Goal: Task Accomplishment & Management: Complete application form

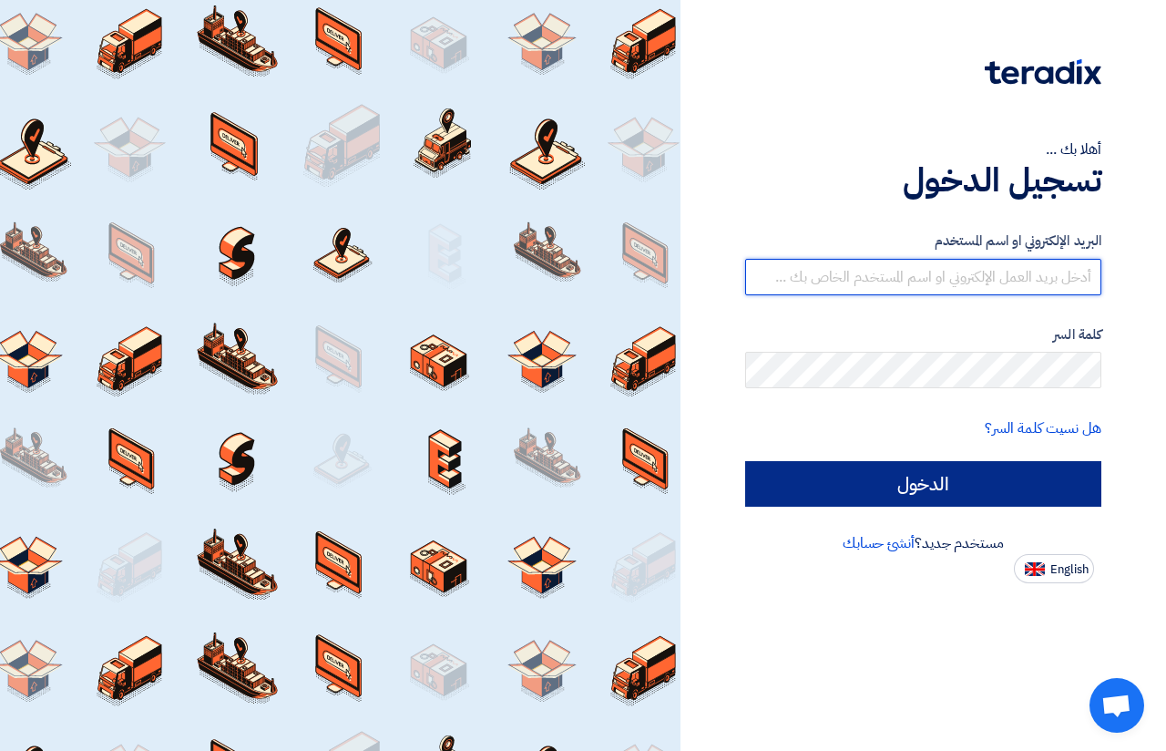
type input "01015110323"
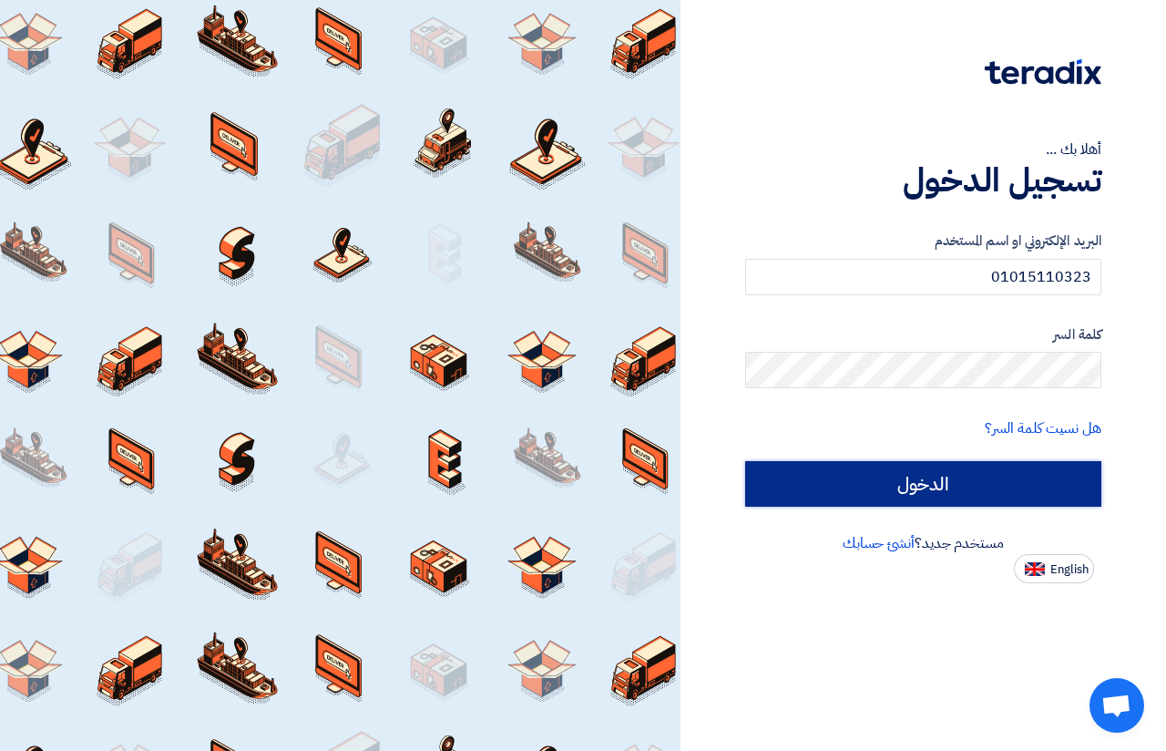
click at [901, 493] on input "الدخول" at bounding box center [923, 484] width 356 height 46
type input "Sign in"
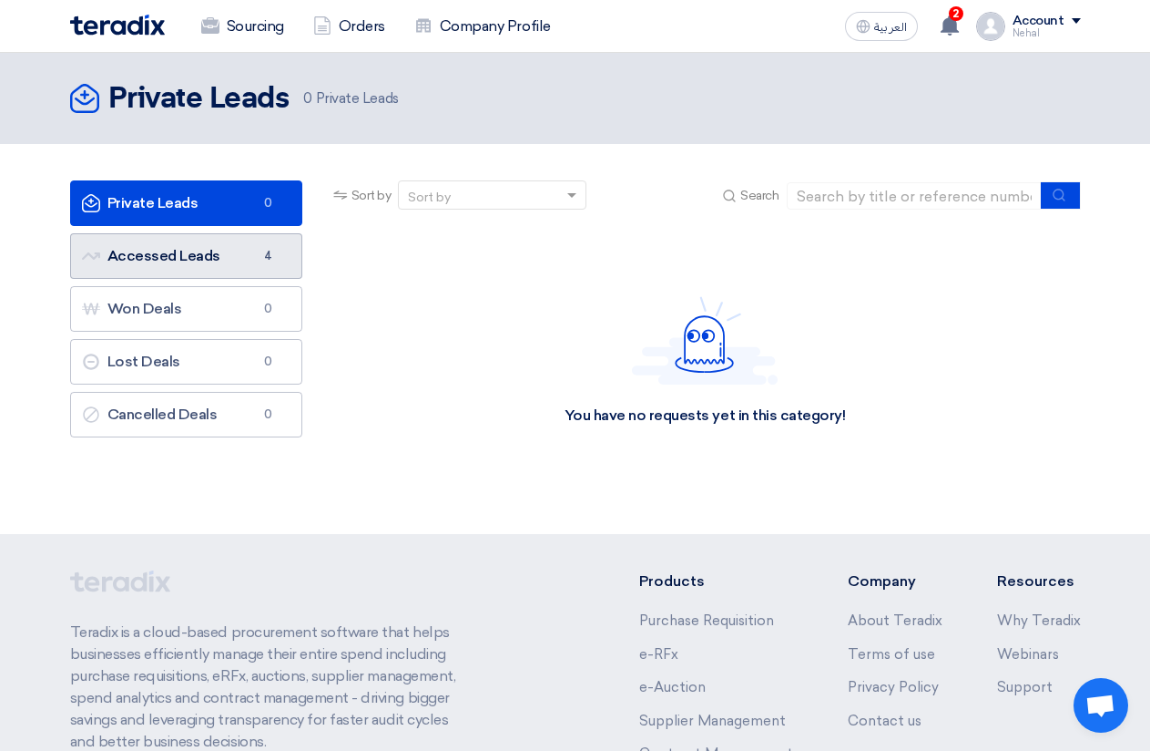
click at [207, 248] on link "Accessed Leads Accessed Leads 4" at bounding box center [186, 256] width 232 height 46
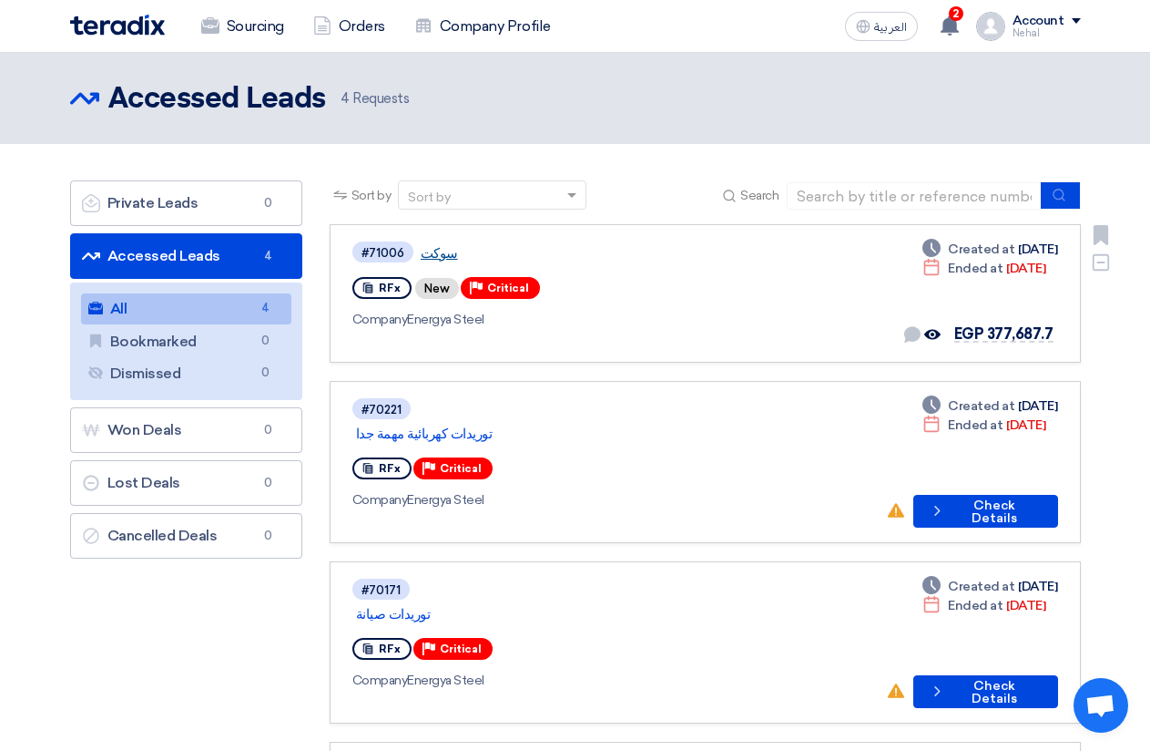
click at [433, 251] on link "سوكت" at bounding box center [648, 253] width 455 height 16
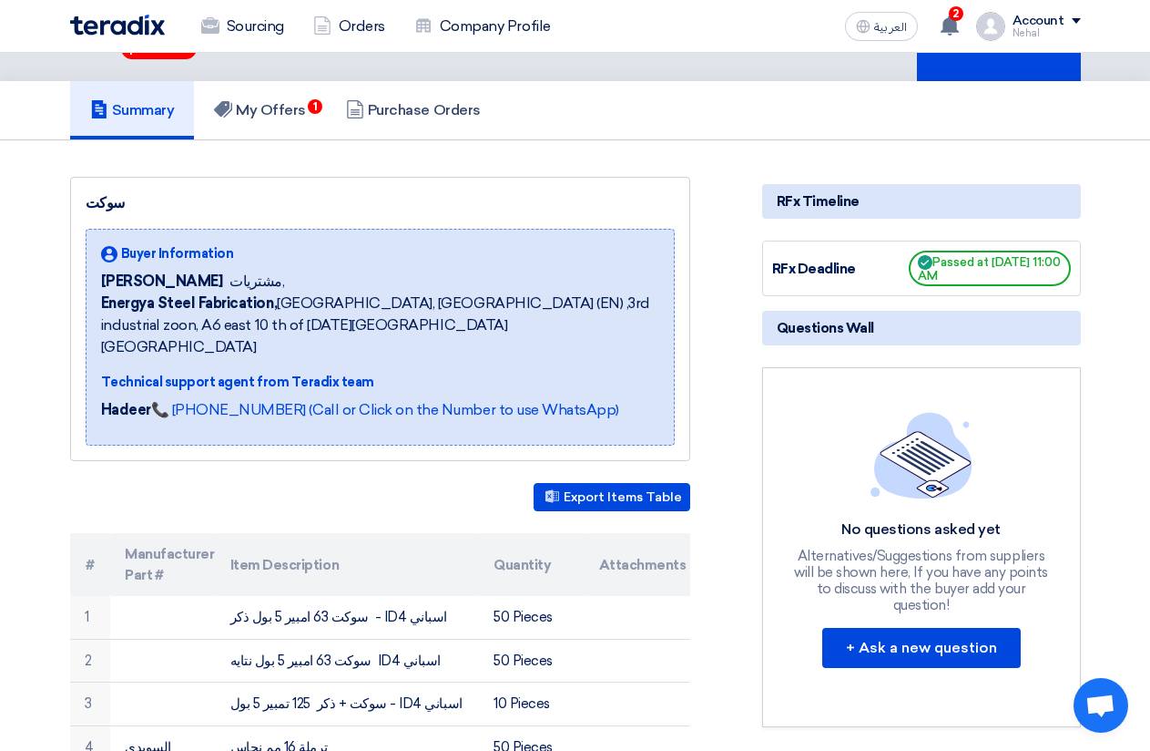
scroll to position [91, 0]
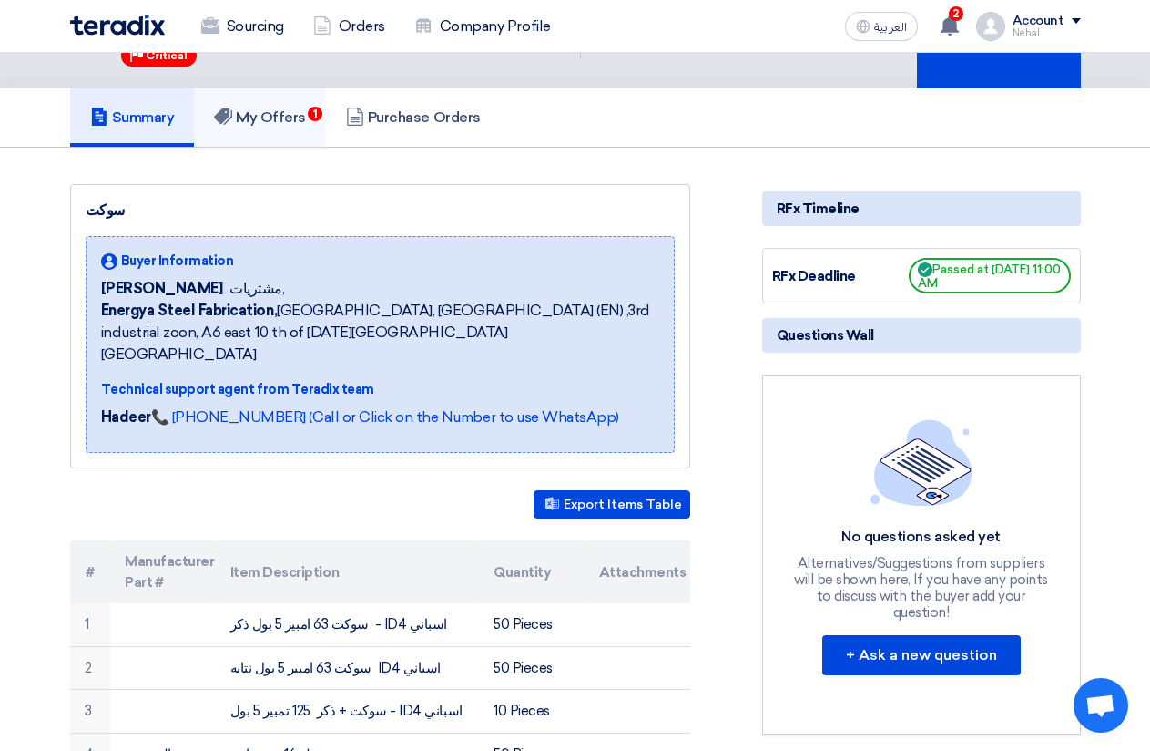
click at [264, 111] on h5 "My Offers 1" at bounding box center [260, 117] width 92 height 18
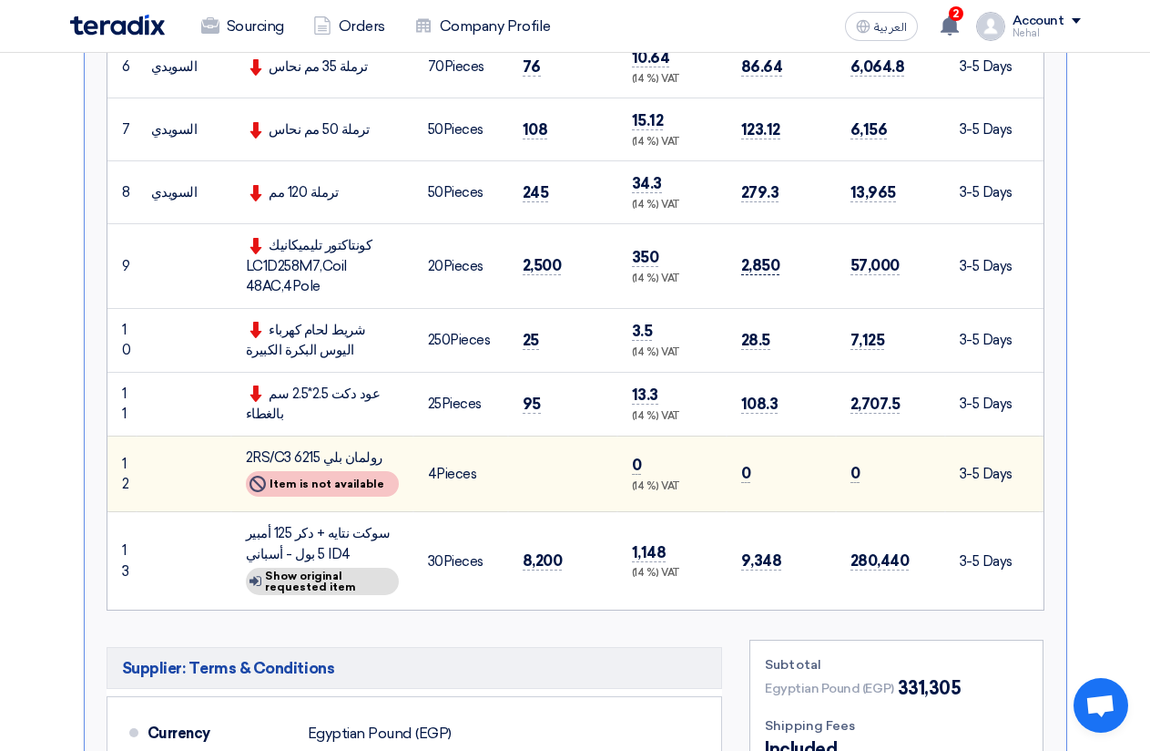
scroll to position [1184, 0]
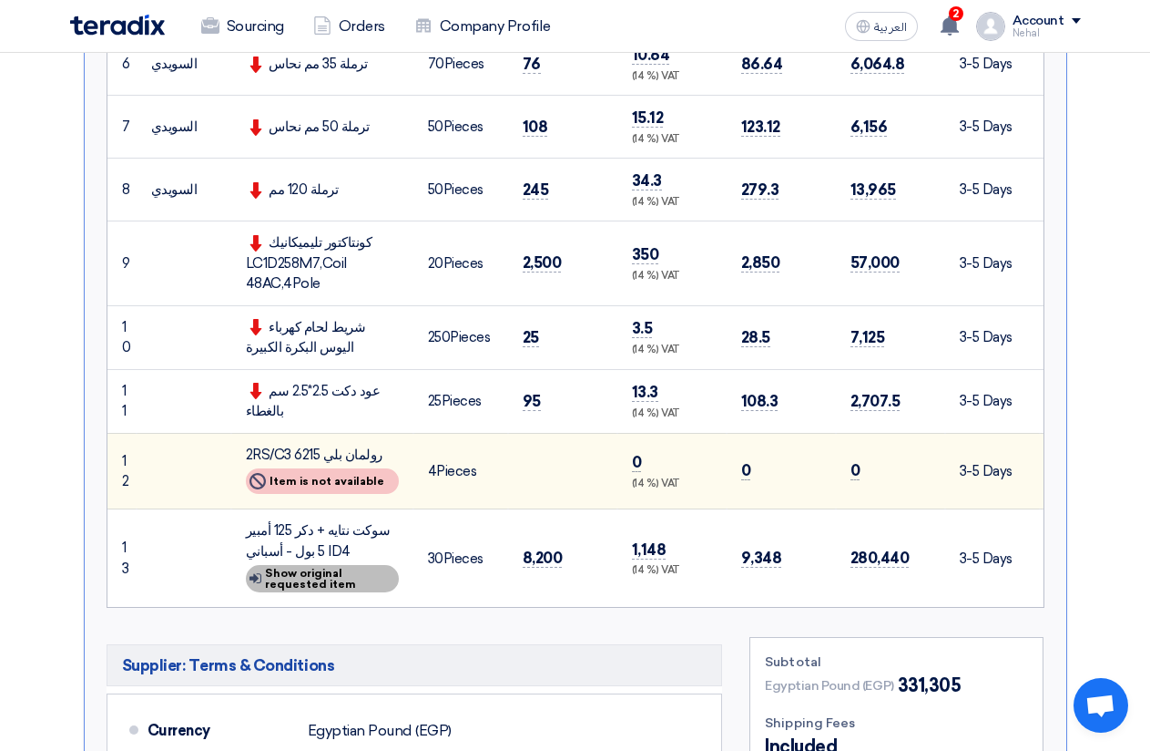
click at [328, 577] on div "Show details Show original requested item" at bounding box center [322, 578] width 153 height 27
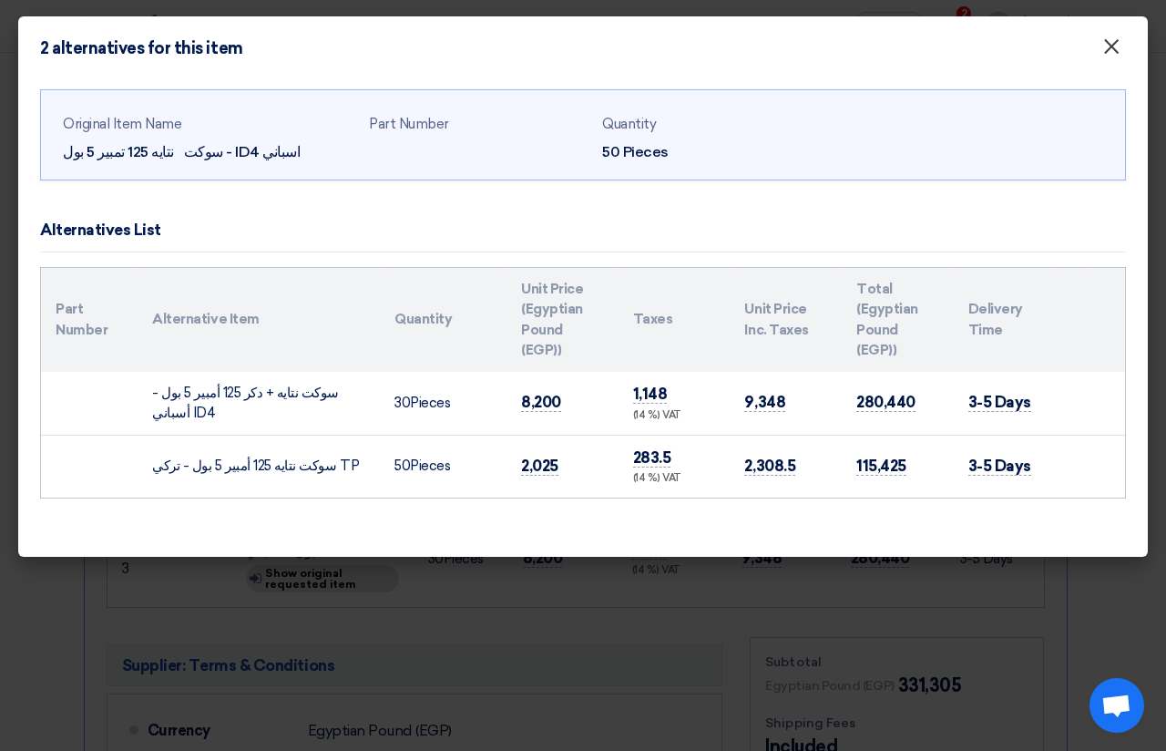
click at [1110, 53] on span "×" at bounding box center [1111, 51] width 18 height 36
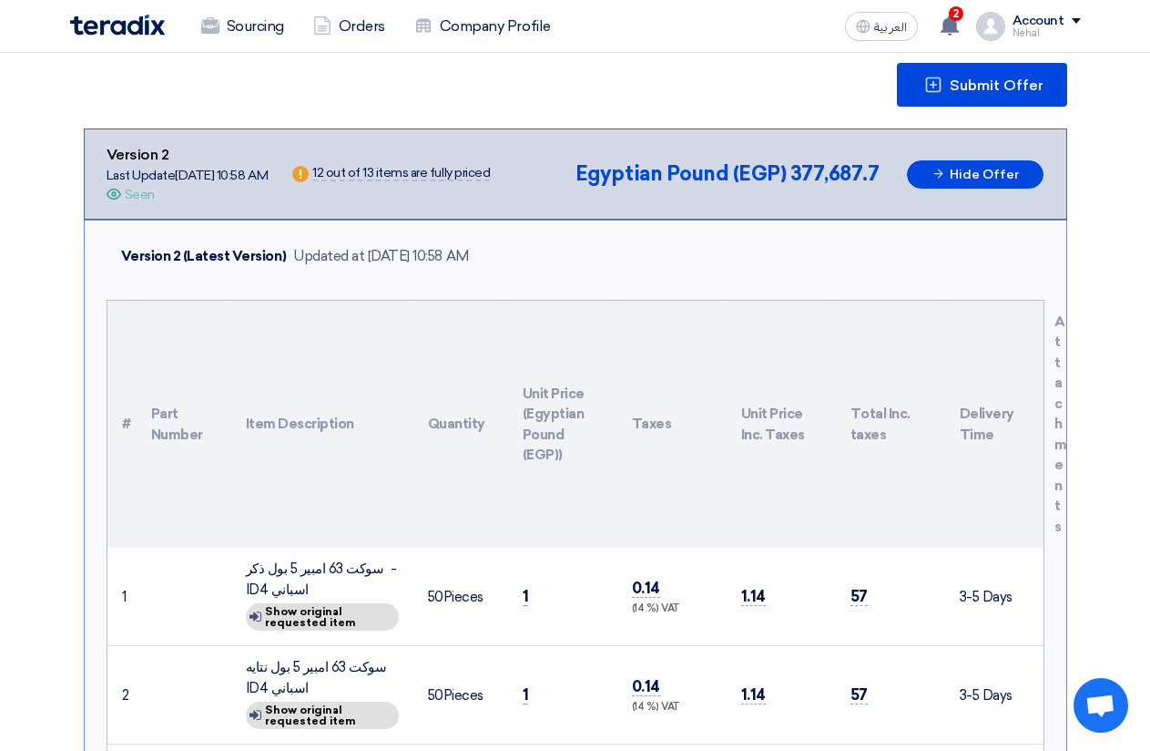
scroll to position [182, 0]
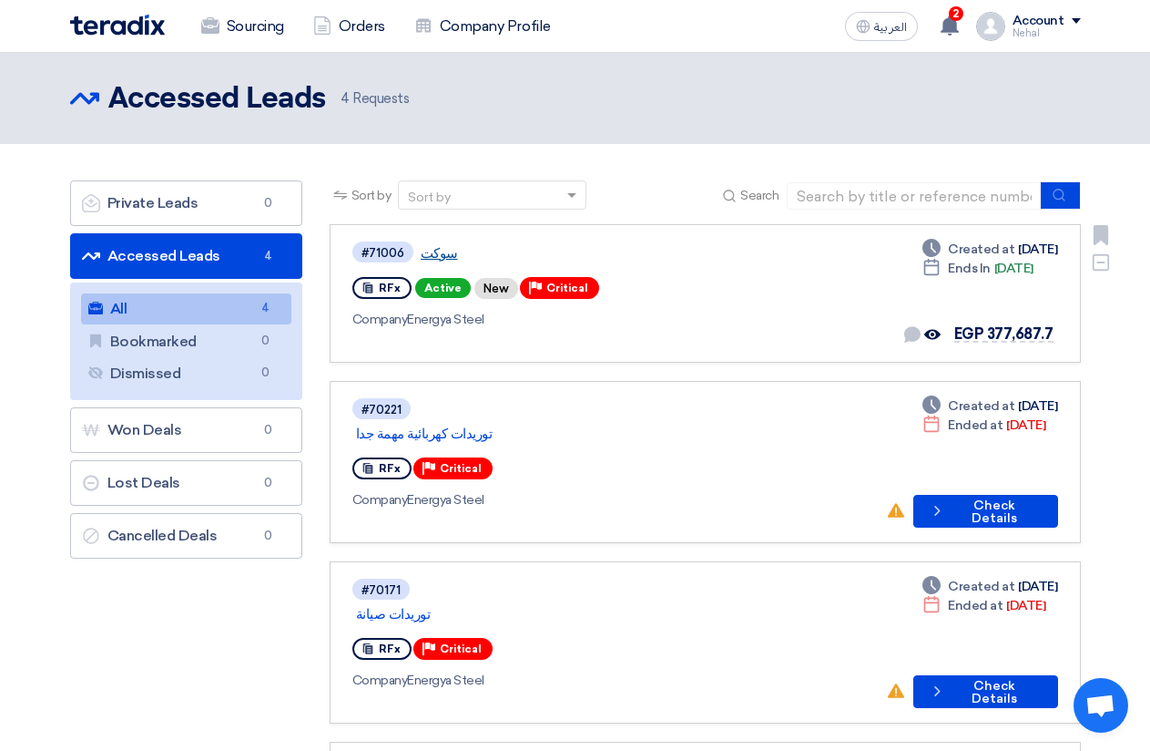
click at [426, 250] on link "سوكت" at bounding box center [648, 253] width 455 height 16
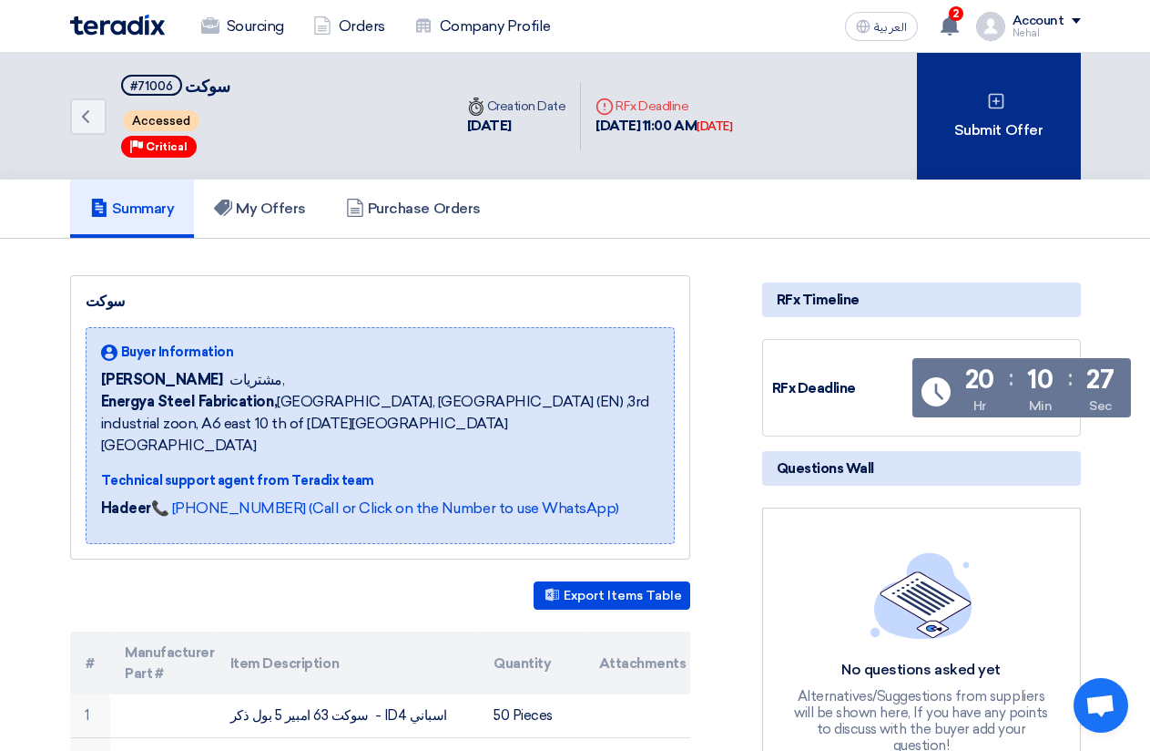
click at [1022, 136] on div "Submit Offer" at bounding box center [999, 116] width 164 height 127
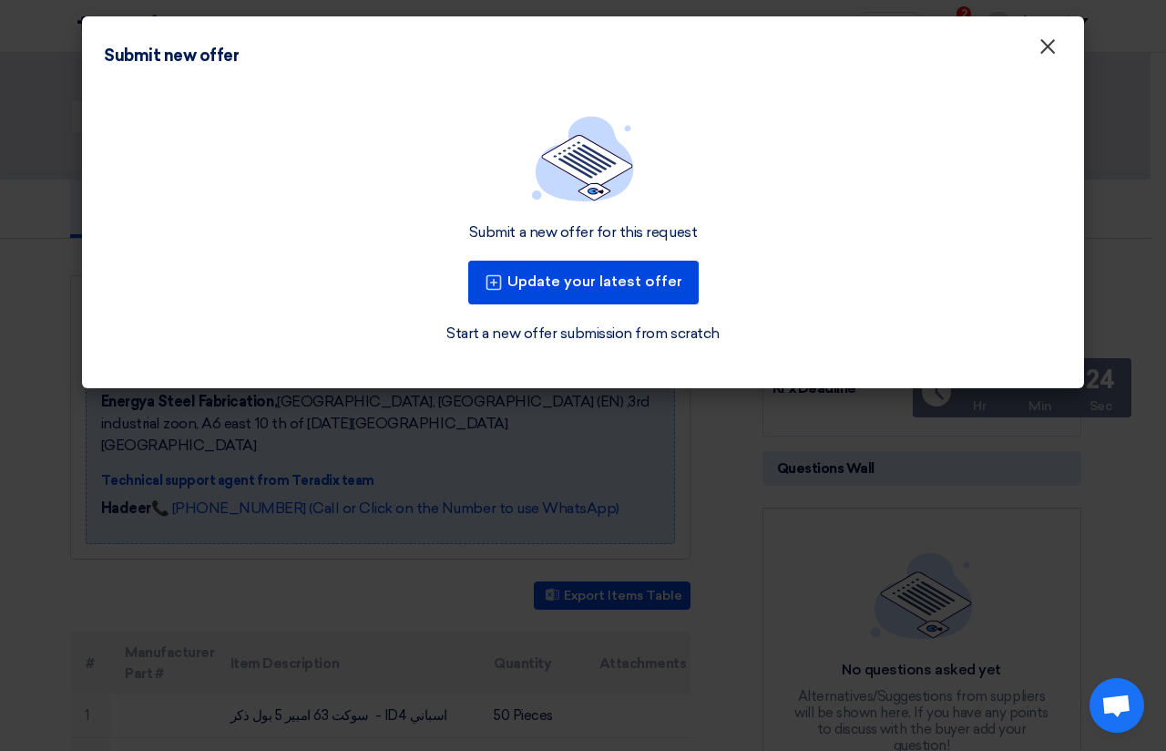
click at [1049, 58] on span "×" at bounding box center [1047, 51] width 18 height 36
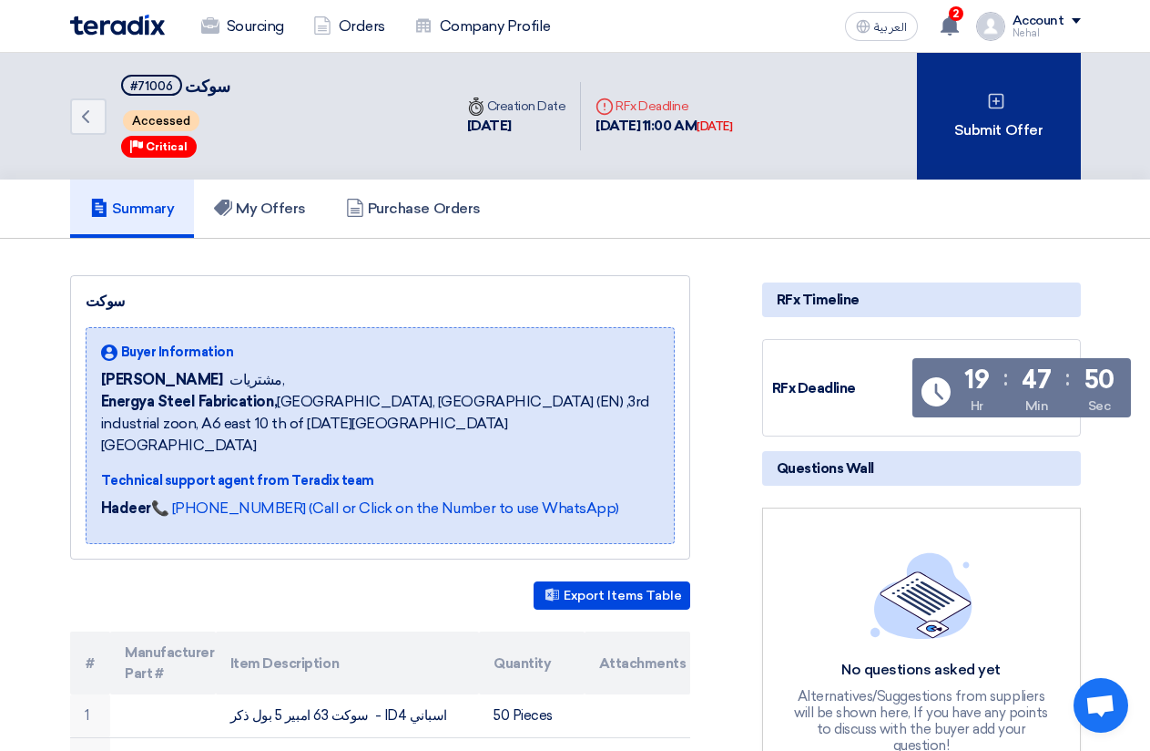
click at [998, 149] on div "Submit Offer" at bounding box center [999, 116] width 164 height 127
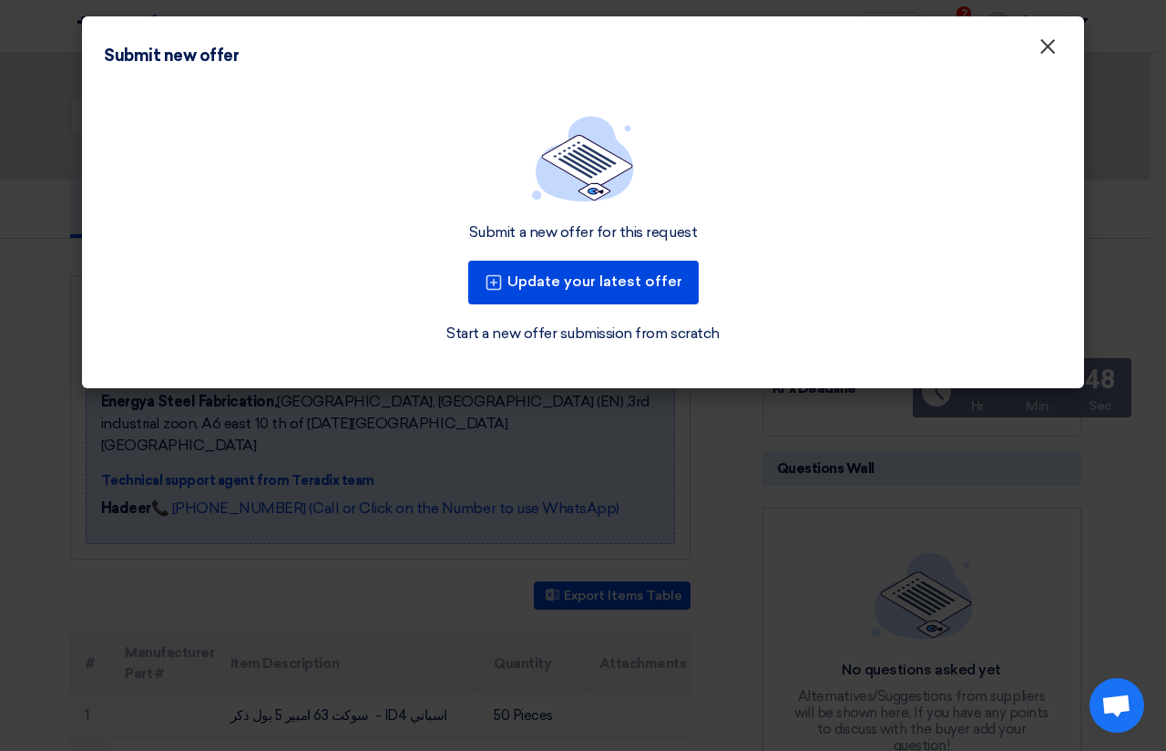
click at [1048, 52] on span "×" at bounding box center [1047, 51] width 18 height 36
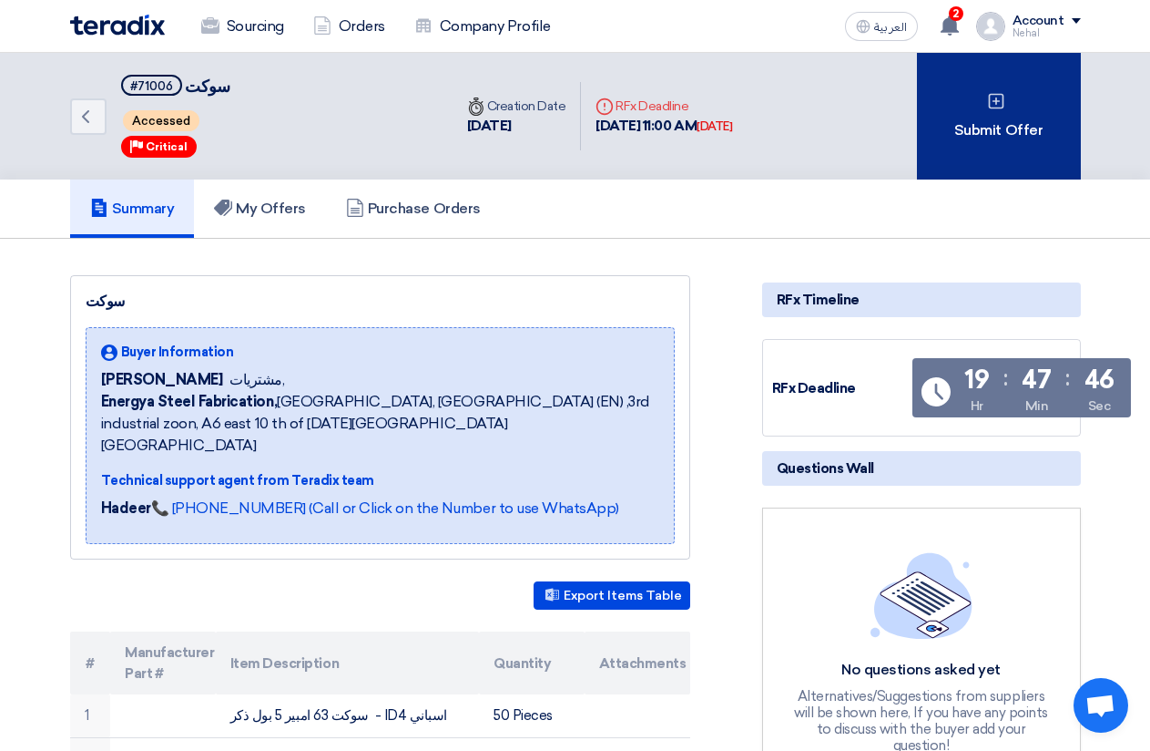
click at [983, 125] on div "Submit Offer" at bounding box center [999, 116] width 164 height 127
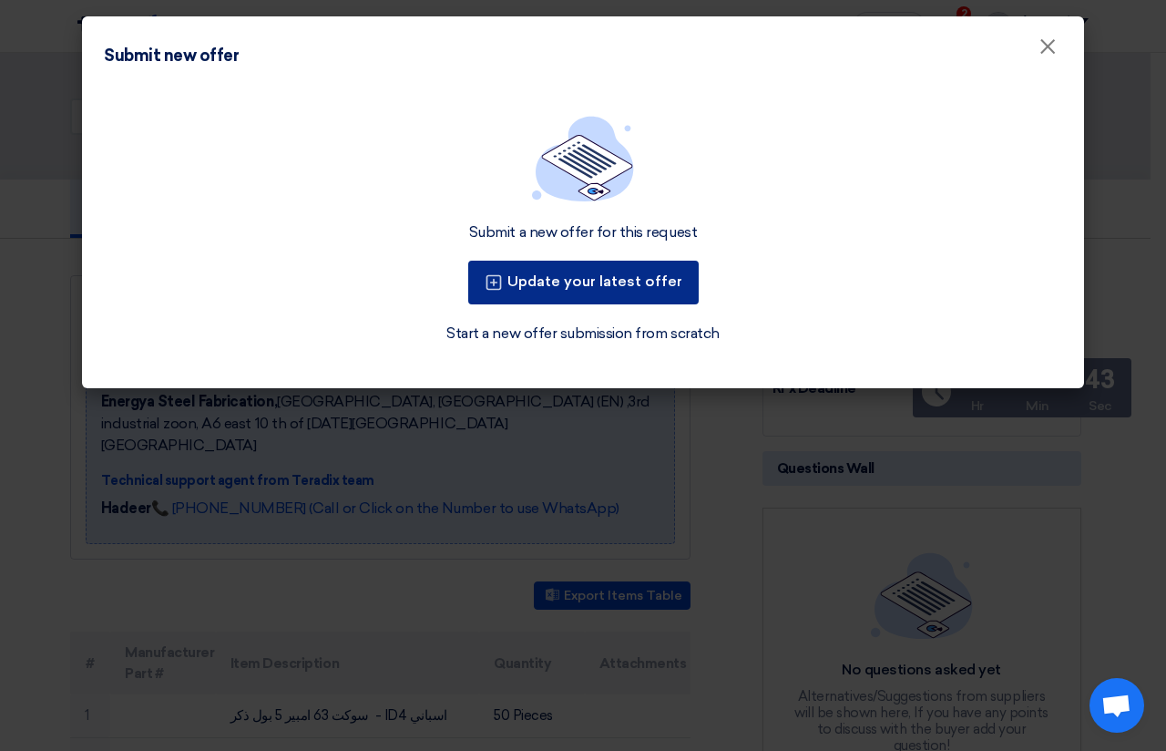
click at [556, 280] on button "Update your latest offer" at bounding box center [583, 283] width 230 height 44
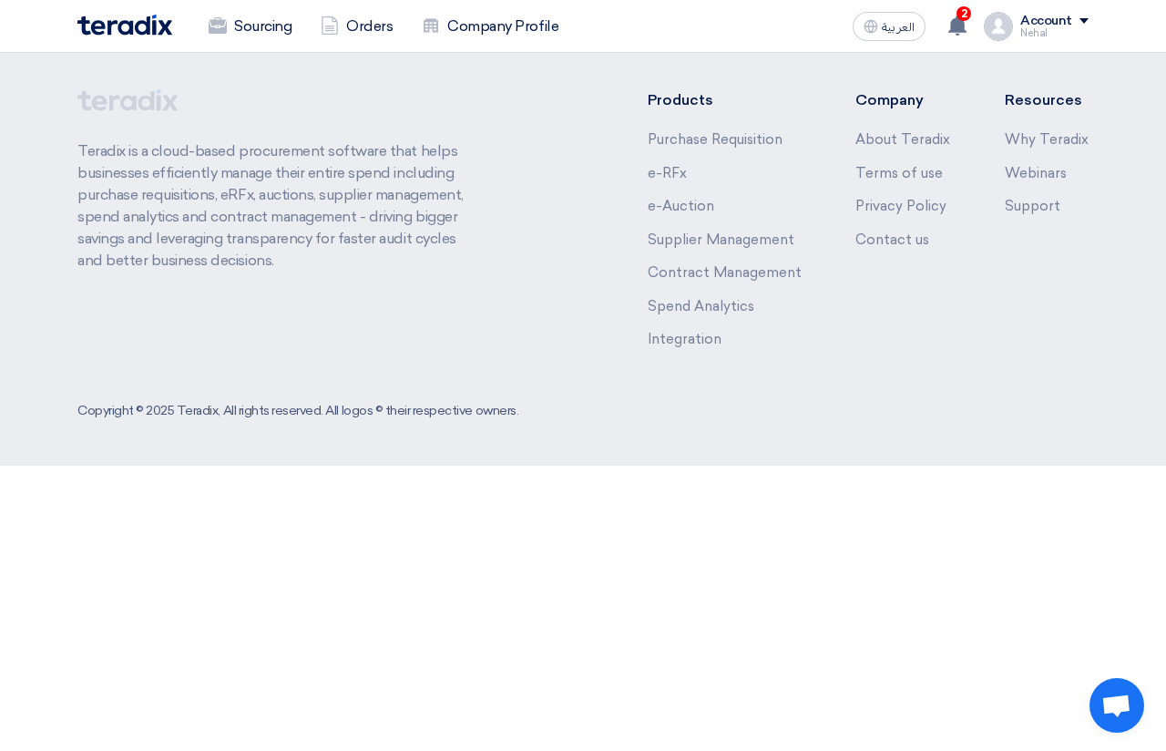
click at [293, 465] on html "Sourcing Orders Company Profile العربية ع 2 A request has been edited! - "سوكت …" at bounding box center [583, 232] width 1166 height 465
drag, startPoint x: 985, startPoint y: 690, endPoint x: 981, endPoint y: 673, distance: 17.7
click at [985, 465] on html "Sourcing Orders Company Profile العربية ع 2 A request has been edited! - "سوكت …" at bounding box center [583, 232] width 1166 height 465
